Goal: Navigation & Orientation: Find specific page/section

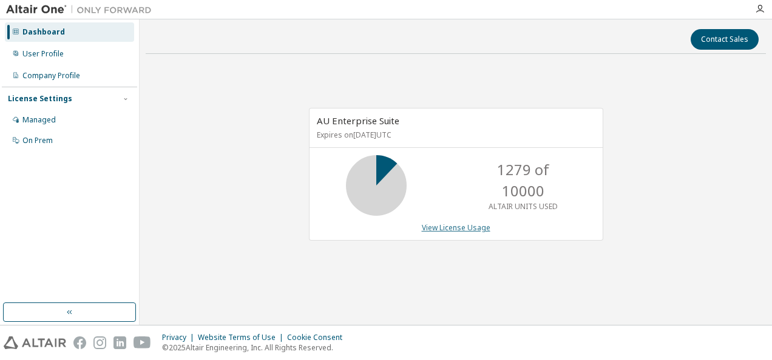
click at [464, 227] on link "View License Usage" at bounding box center [456, 228] width 69 height 10
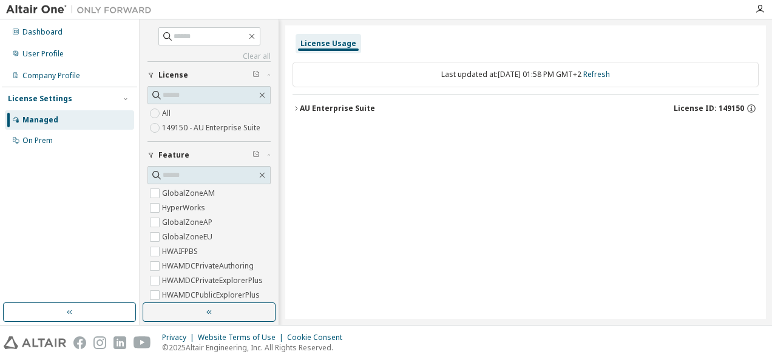
click at [297, 107] on icon "button" at bounding box center [295, 108] width 7 height 7
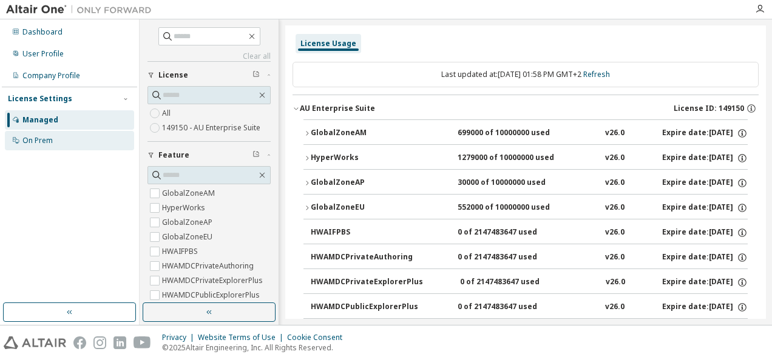
click at [40, 138] on div "On Prem" at bounding box center [37, 141] width 30 height 10
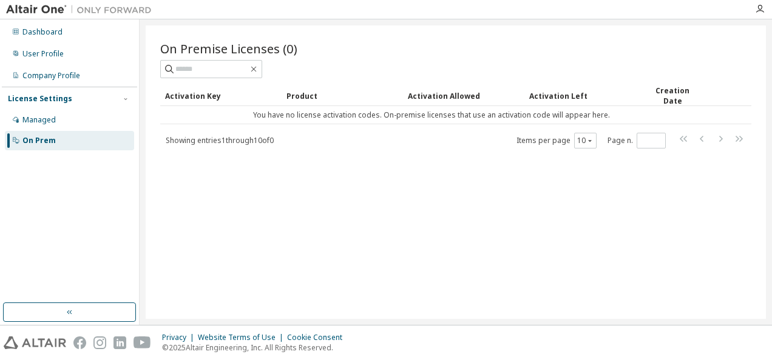
click at [310, 138] on div "Showing entries 1 through 10 of 0 Items per page 10 Page n. *" at bounding box center [455, 141] width 591 height 18
click at [55, 54] on div "User Profile" at bounding box center [42, 54] width 41 height 10
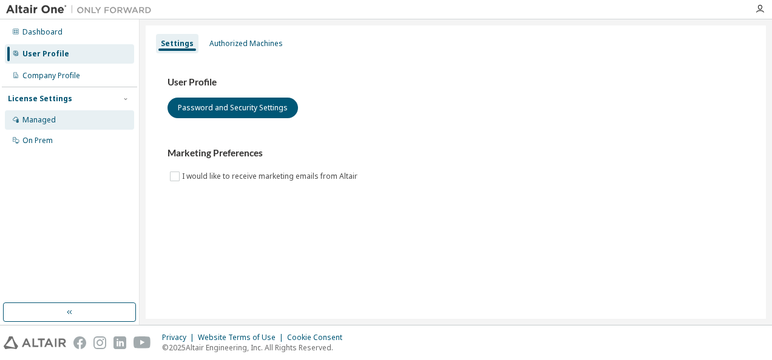
click at [31, 122] on div "Managed" at bounding box center [38, 120] width 33 height 10
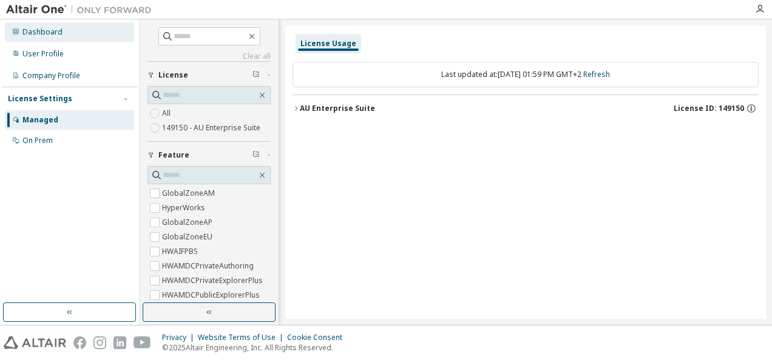
click at [40, 32] on div "Dashboard" at bounding box center [42, 32] width 40 height 10
